Goal: Navigation & Orientation: Find specific page/section

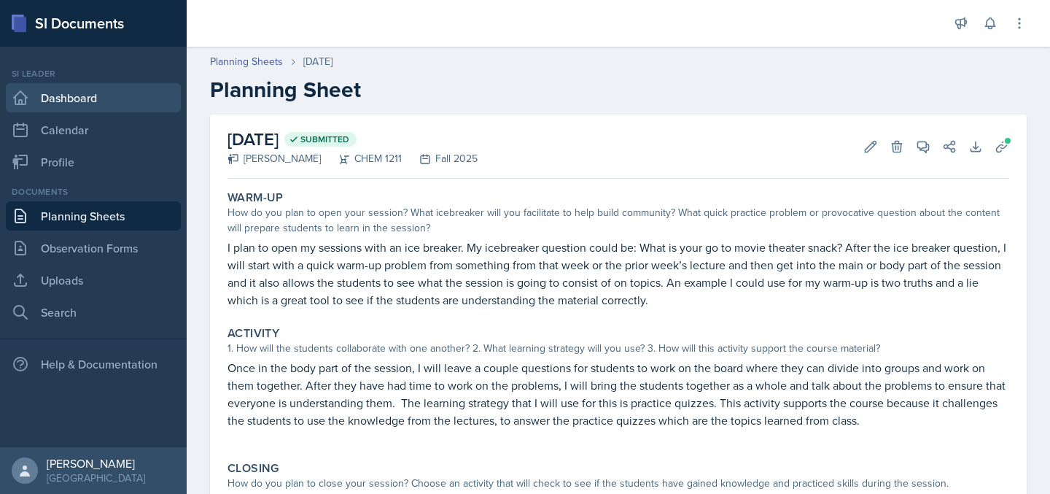
click at [65, 92] on link "Dashboard" at bounding box center [93, 97] width 175 height 29
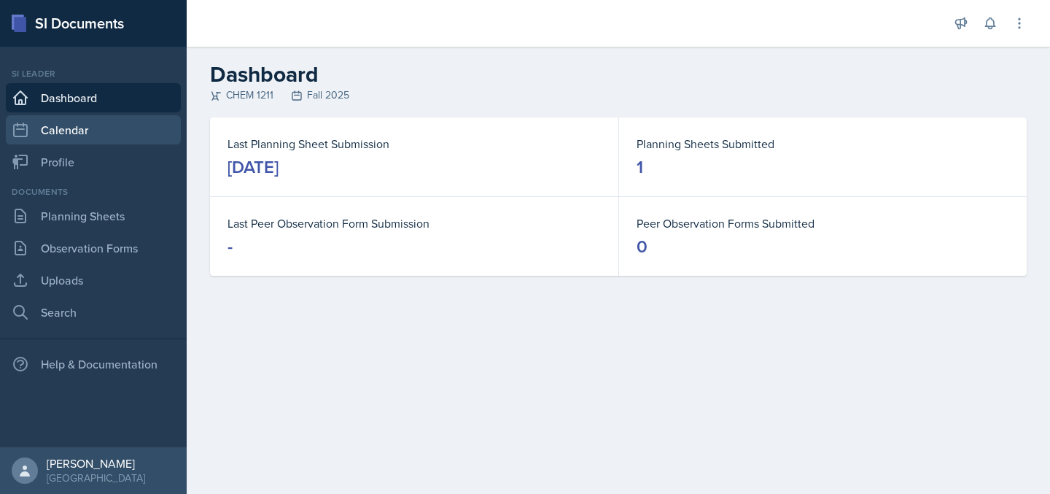
click at [43, 138] on link "Calendar" at bounding box center [93, 129] width 175 height 29
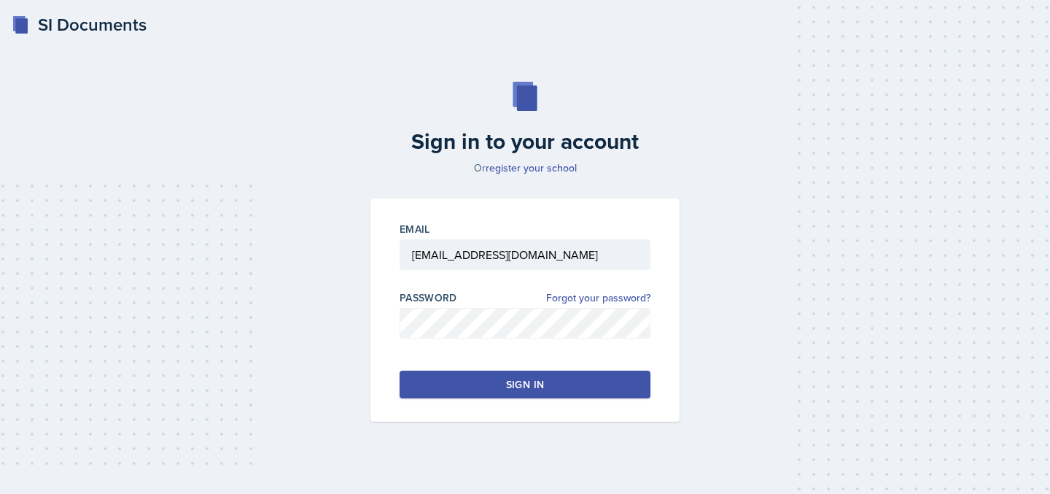
click at [522, 387] on div "Sign in" at bounding box center [525, 384] width 38 height 15
click at [314, 327] on div "Sign in to your account Or register your school Email [EMAIL_ADDRESS][DOMAIN_NA…" at bounding box center [525, 251] width 1004 height 433
